Goal: Task Accomplishment & Management: Complete application form

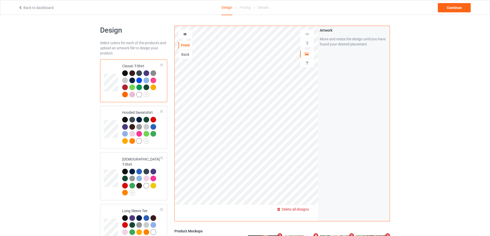
click at [305, 210] on span "Delete all designs" at bounding box center [295, 210] width 27 height 4
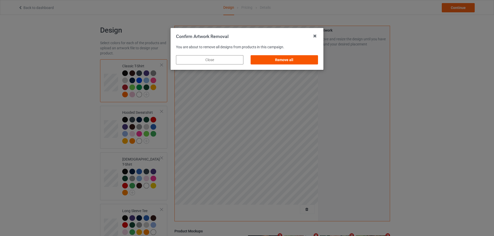
click at [293, 63] on div "Remove all" at bounding box center [284, 59] width 67 height 9
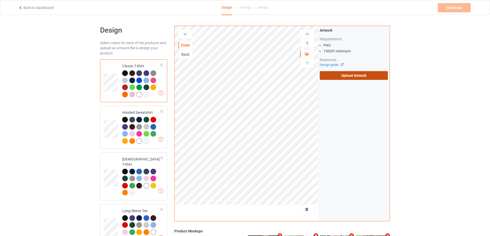
click at [343, 79] on label "Upload Artwork" at bounding box center [354, 75] width 68 height 9
click at [0, 0] on input "Upload Artwork" at bounding box center [0, 0] width 0 height 0
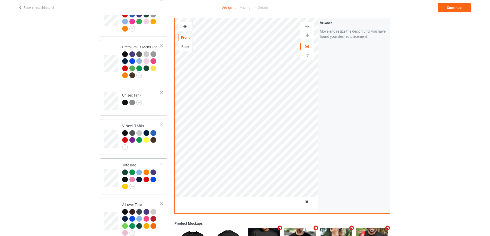
scroll to position [283, 0]
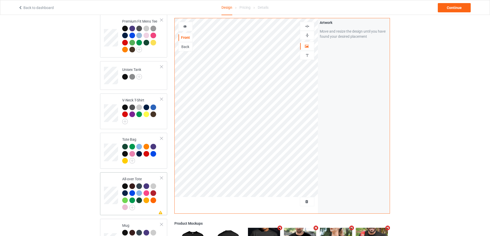
click at [161, 195] on td "Missing artwork on 1 side(s) All-over Tote" at bounding box center [141, 194] width 44 height 39
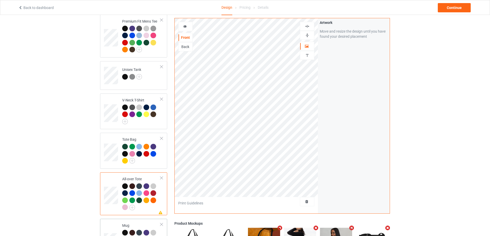
scroll to position [360, 0]
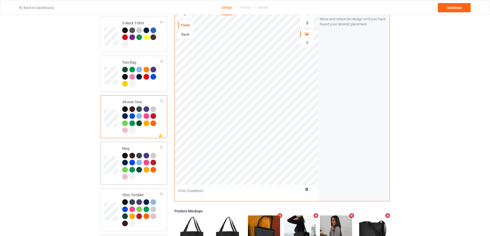
click at [153, 178] on div at bounding box center [141, 167] width 38 height 28
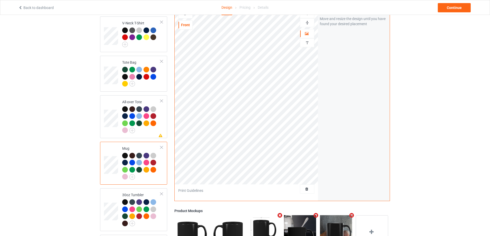
scroll to position [412, 0]
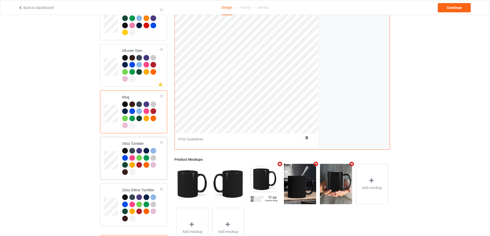
click at [150, 174] on div at bounding box center [141, 162] width 38 height 28
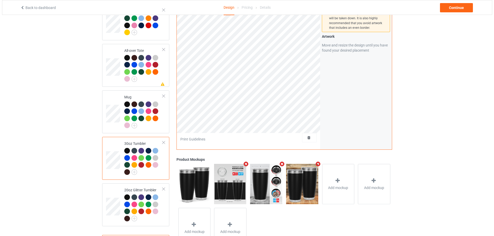
scroll to position [435, 0]
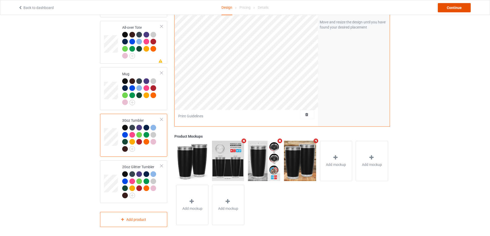
click at [449, 10] on div "Continue" at bounding box center [454, 7] width 33 height 9
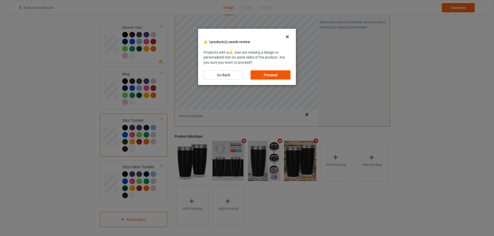
click at [264, 74] on div "Proceed" at bounding box center [271, 74] width 40 height 9
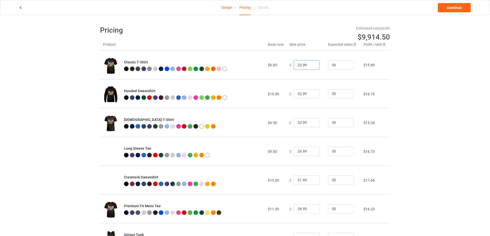
click at [299, 67] on input "22.99" at bounding box center [307, 65] width 26 height 10
type input "18.70"
click at [331, 65] on input "50" at bounding box center [341, 65] width 26 height 10
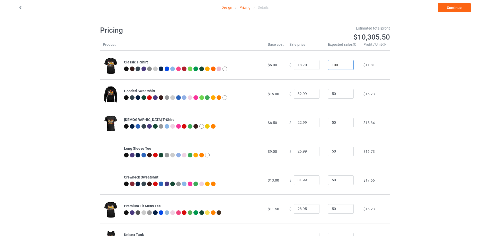
type input "100"
click at [422, 93] on div "Design Pricing Details Continue Pricing Estimated total profit $10,305.50 Produ…" at bounding box center [245, 225] width 490 height 421
click at [296, 94] on input "32.99" at bounding box center [307, 94] width 26 height 10
click at [297, 94] on input "0.0" at bounding box center [307, 94] width 26 height 10
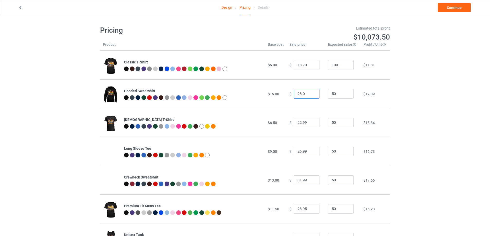
click at [302, 94] on input "28.0" at bounding box center [307, 94] width 26 height 10
type input "28.05"
click at [298, 123] on input "22.99" at bounding box center [307, 123] width 26 height 10
click at [299, 65] on input "18.70" at bounding box center [307, 65] width 26 height 10
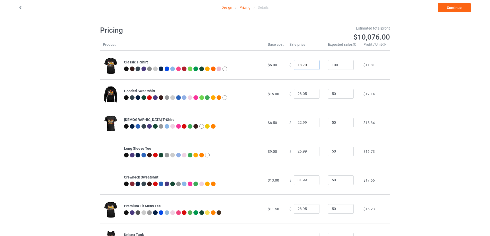
click at [299, 65] on input "18.70" at bounding box center [307, 65] width 26 height 10
click at [298, 124] on input "22.99" at bounding box center [307, 123] width 26 height 10
paste input "18.70"
type input "18.70"
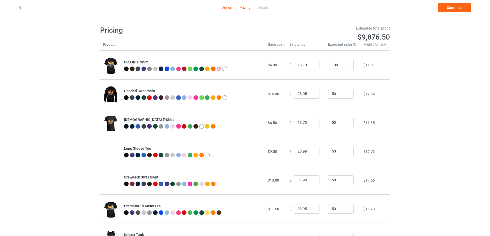
click at [400, 126] on div "Design Pricing Details Continue Pricing Estimated total profit $9,876.50 Produc…" at bounding box center [245, 225] width 490 height 421
click at [296, 154] on input "26.99" at bounding box center [307, 152] width 26 height 10
type input "22.95"
click at [298, 180] on input "31.99" at bounding box center [307, 181] width 26 height 10
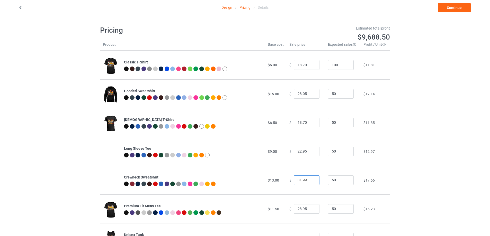
drag, startPoint x: 294, startPoint y: 181, endPoint x: 298, endPoint y: 180, distance: 4.7
click at [298, 180] on input "31.99" at bounding box center [307, 181] width 26 height 10
click at [301, 179] on input "27.99" at bounding box center [307, 181] width 26 height 10
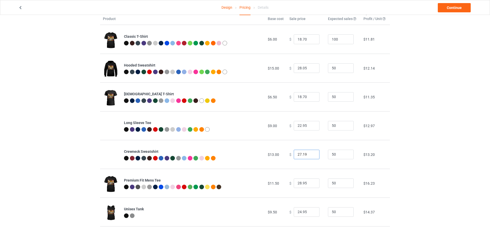
scroll to position [51, 0]
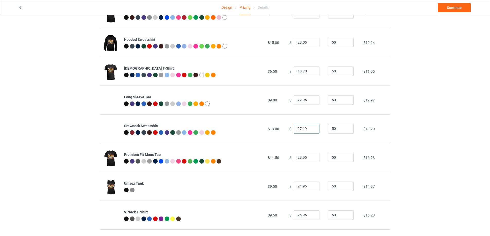
type input "27.19"
drag, startPoint x: 295, startPoint y: 160, endPoint x: 298, endPoint y: 160, distance: 3.3
click at [298, 160] on input "28.95" at bounding box center [307, 158] width 26 height 10
drag, startPoint x: 300, startPoint y: 158, endPoint x: 303, endPoint y: 158, distance: 3.1
click at [303, 158] on input "24.95" at bounding box center [307, 158] width 26 height 10
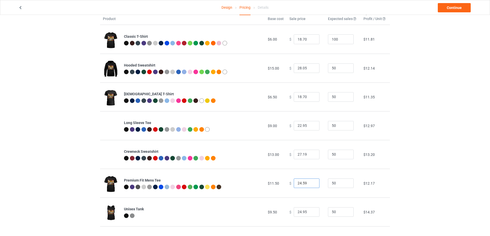
scroll to position [0, 0]
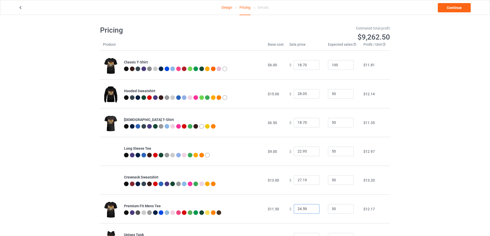
type input "24.59"
click at [226, 7] on link "Design" at bounding box center [226, 7] width 11 height 14
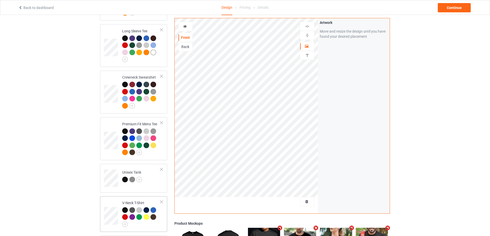
scroll to position [283, 0]
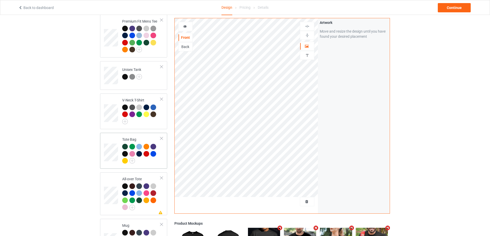
click at [162, 137] on div at bounding box center [162, 139] width 4 height 4
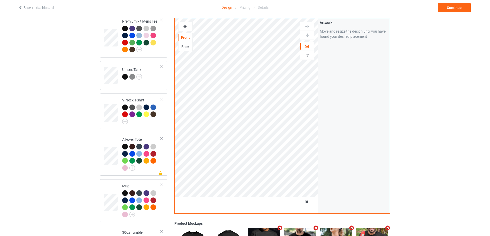
click at [162, 137] on div at bounding box center [162, 139] width 4 height 4
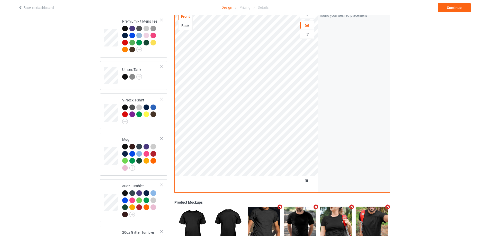
click at [162, 137] on div at bounding box center [162, 139] width 4 height 4
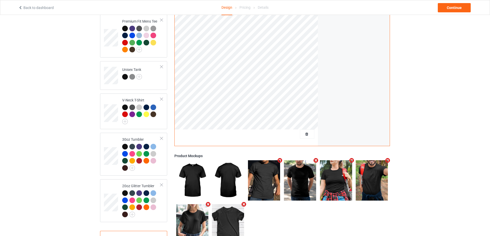
click at [162, 137] on div at bounding box center [162, 139] width 4 height 4
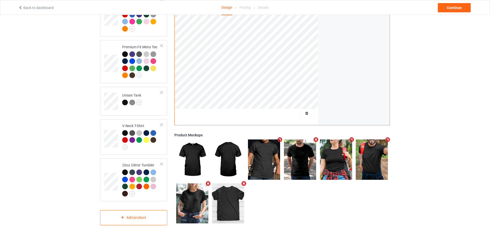
scroll to position [254, 0]
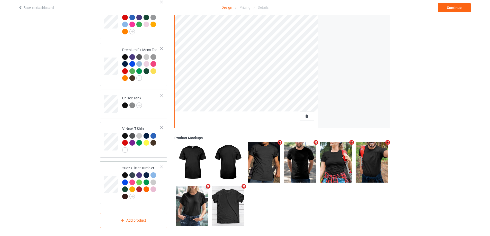
click at [163, 165] on div at bounding box center [162, 167] width 4 height 4
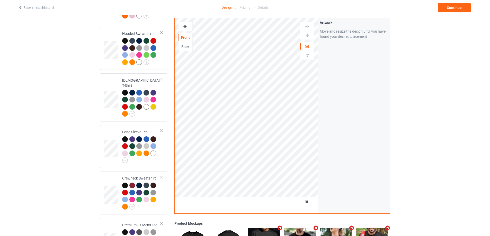
scroll to position [0, 0]
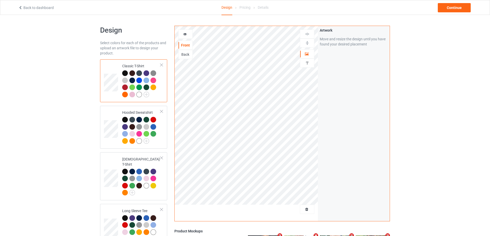
click at [248, 7] on div "Pricing" at bounding box center [244, 7] width 11 height 14
click at [452, 11] on div "Continue" at bounding box center [454, 7] width 33 height 9
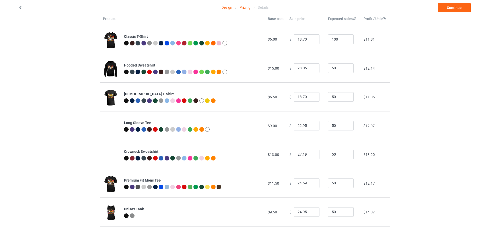
scroll to position [56, 0]
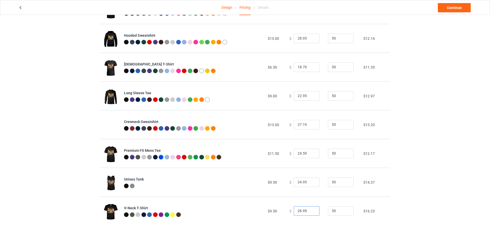
click at [294, 212] on input "26.95" at bounding box center [307, 212] width 26 height 10
click at [298, 212] on input "26.95" at bounding box center [307, 212] width 26 height 10
drag, startPoint x: 300, startPoint y: 211, endPoint x: 304, endPoint y: 211, distance: 3.9
click at [304, 211] on input "21.95" at bounding box center [307, 212] width 26 height 10
type input "21.19"
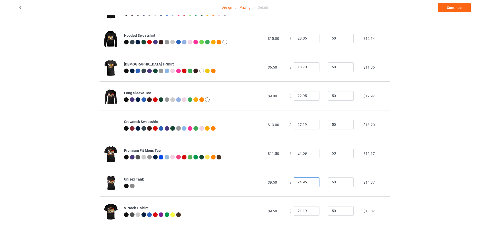
click at [299, 182] on input "24.95" at bounding box center [307, 183] width 26 height 10
drag, startPoint x: 299, startPoint y: 183, endPoint x: 304, endPoint y: 183, distance: 4.9
click at [304, 183] on input "21.95" at bounding box center [307, 183] width 26 height 10
type input "21.19"
click at [301, 211] on input "21.19" at bounding box center [307, 212] width 26 height 10
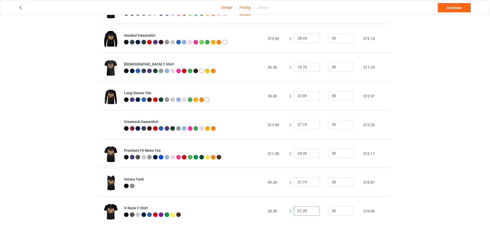
type input "21.29"
click at [399, 210] on div "Design Pricing Details Continue Pricing Estimated total profit $5,364.00 Produc…" at bounding box center [245, 97] width 490 height 277
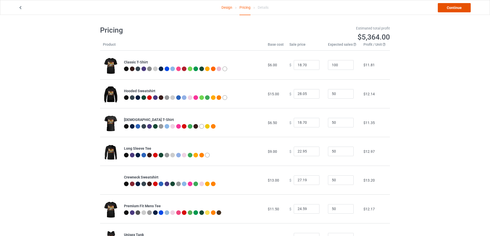
click at [455, 7] on link "Continue" at bounding box center [454, 7] width 33 height 9
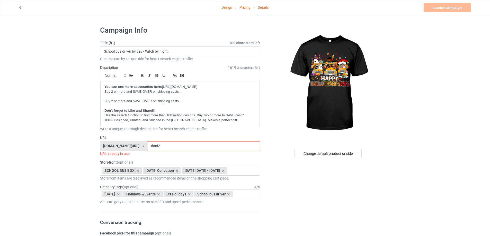
scroll to position [129, 0]
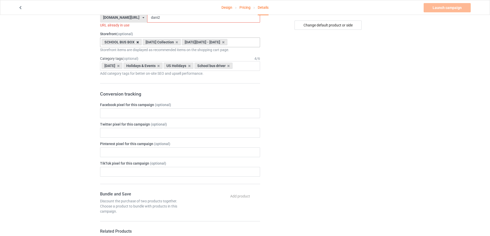
click at [136, 42] on icon at bounding box center [137, 42] width 3 height 3
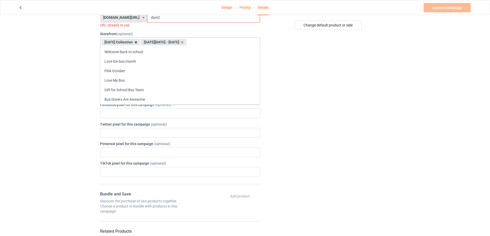
click at [137, 43] on icon at bounding box center [136, 42] width 3 height 3
click at [144, 42] on icon at bounding box center [143, 42] width 3 height 3
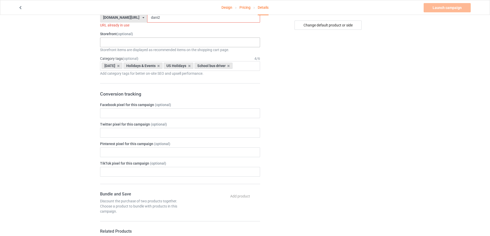
click at [120, 66] on icon at bounding box center [118, 65] width 3 height 3
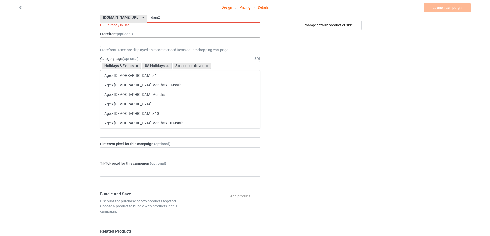
click at [136, 66] on icon at bounding box center [137, 65] width 3 height 3
click at [136, 66] on icon at bounding box center [136, 65] width 3 height 3
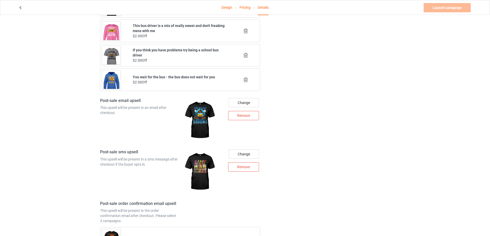
scroll to position [617, 0]
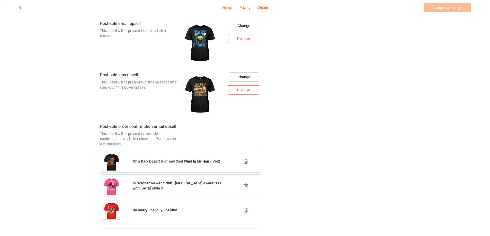
click at [239, 93] on div "Remove" at bounding box center [243, 89] width 31 height 9
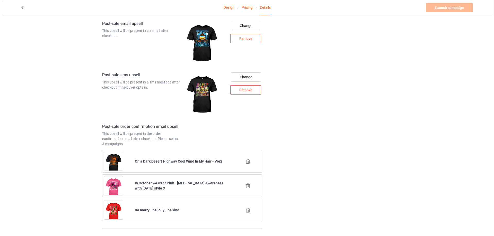
scroll to position [617, 0]
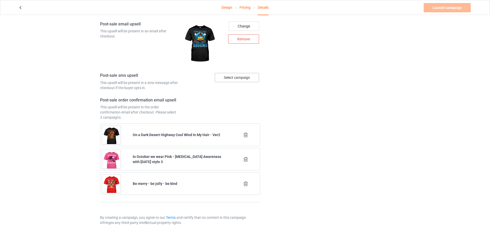
click at [243, 81] on div "Select campaign" at bounding box center [237, 77] width 44 height 9
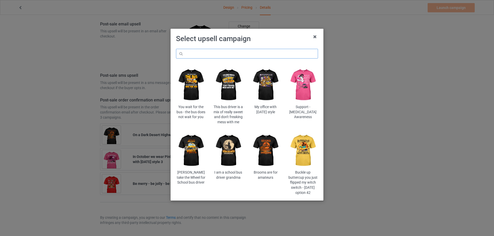
click at [227, 57] on input "text" at bounding box center [247, 54] width 142 height 10
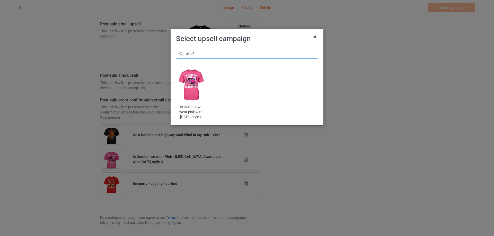
click at [209, 54] on input "pioc2" at bounding box center [247, 54] width 142 height 10
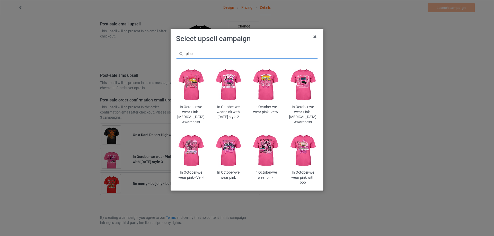
type input "pioc"
click at [229, 142] on img at bounding box center [228, 151] width 30 height 38
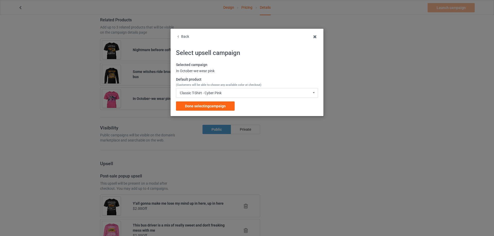
scroll to position [617, 0]
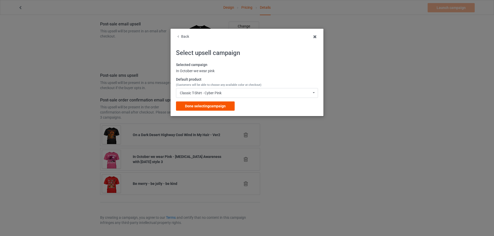
click at [197, 104] on span "Done selecting campaign" at bounding box center [205, 106] width 41 height 4
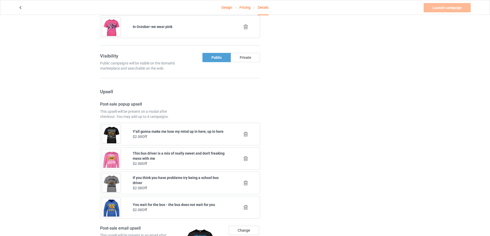
scroll to position [309, 0]
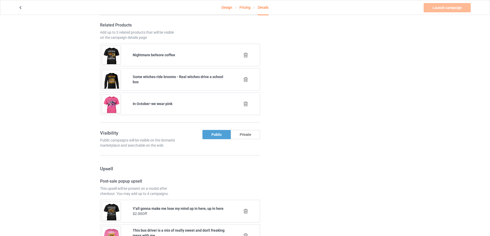
click at [246, 104] on icon at bounding box center [246, 103] width 6 height 5
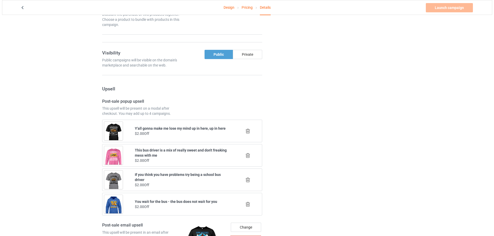
scroll to position [335, 0]
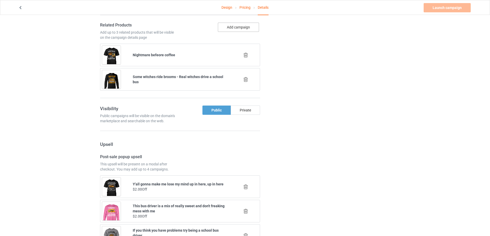
click at [242, 28] on button "Add campaign" at bounding box center [238, 27] width 41 height 9
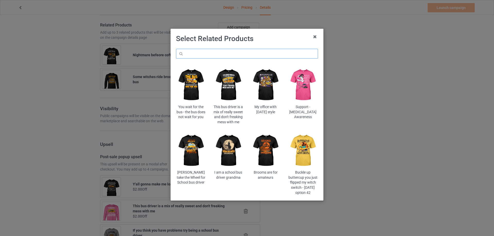
click at [223, 52] on input "text" at bounding box center [247, 54] width 142 height 10
paste input "dani2"
type input "dani2"
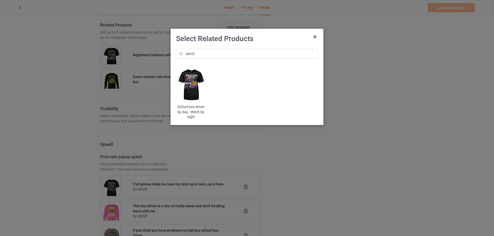
click at [193, 83] on img at bounding box center [191, 85] width 30 height 38
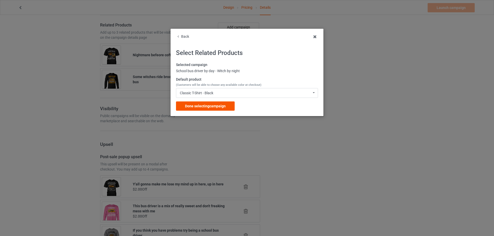
click at [215, 105] on span "Done selecting campaign" at bounding box center [205, 106] width 41 height 4
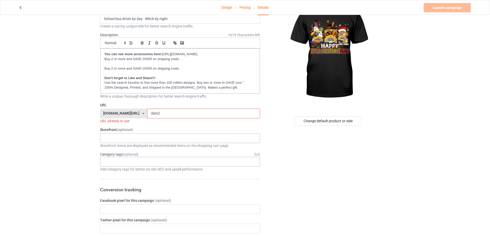
scroll to position [7, 0]
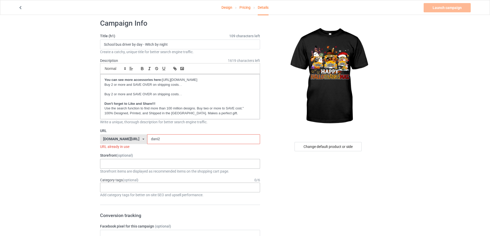
click at [167, 140] on input "dani2" at bounding box center [203, 140] width 113 height 10
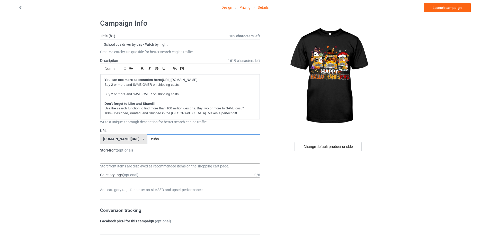
type input "cuha"
click at [155, 44] on input "School bus driver by day - Witch by night" at bounding box center [180, 45] width 160 height 10
type input "Happy HalloThanksMas"
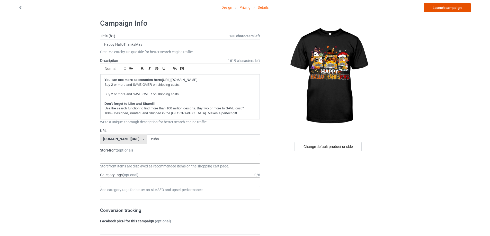
click at [447, 7] on link "Launch campaign" at bounding box center [447, 7] width 47 height 9
